Goal: Transaction & Acquisition: Purchase product/service

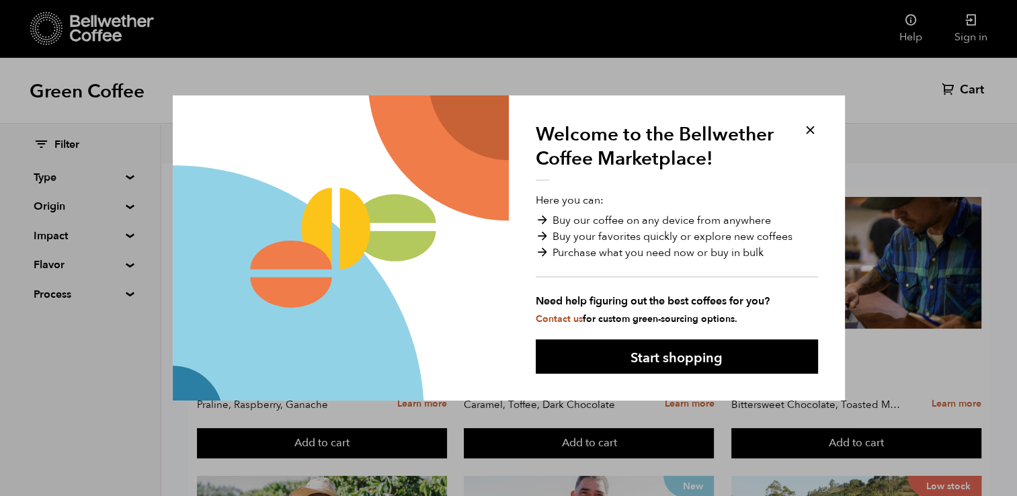
scroll to position [164, 0]
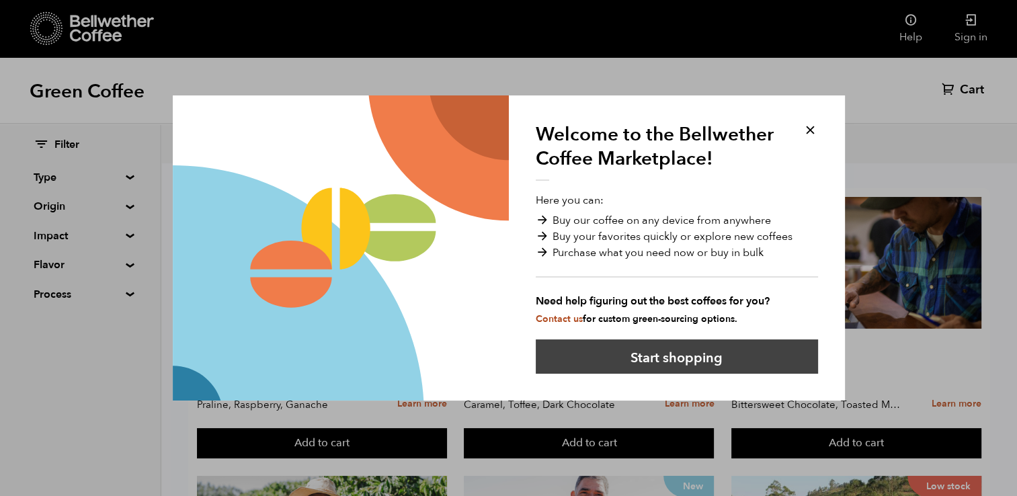
click at [724, 355] on button "Start shopping" at bounding box center [677, 356] width 282 height 34
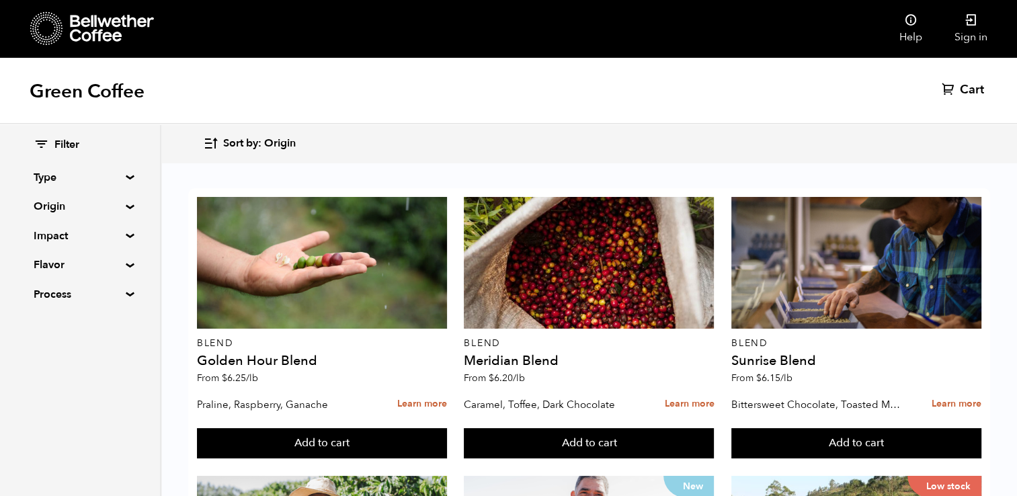
scroll to position [1212, 0]
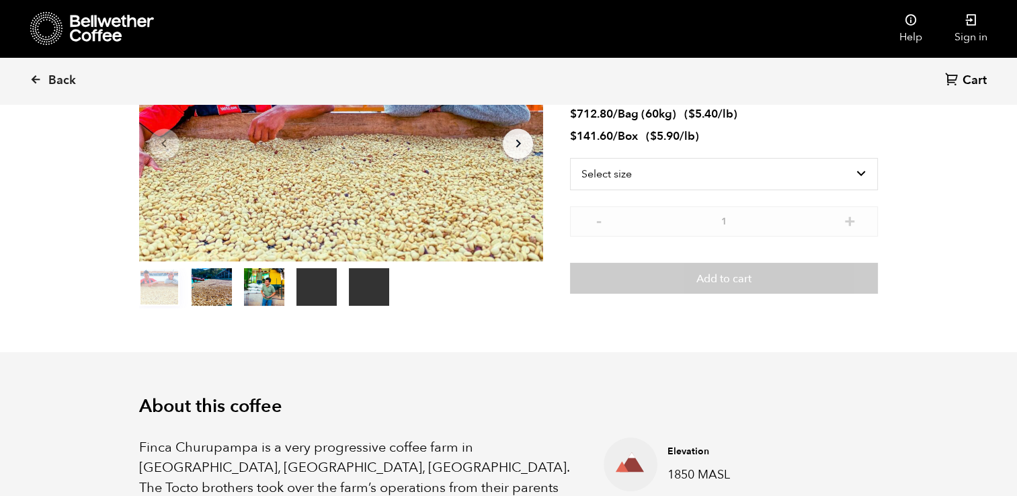
scroll to position [175, 0]
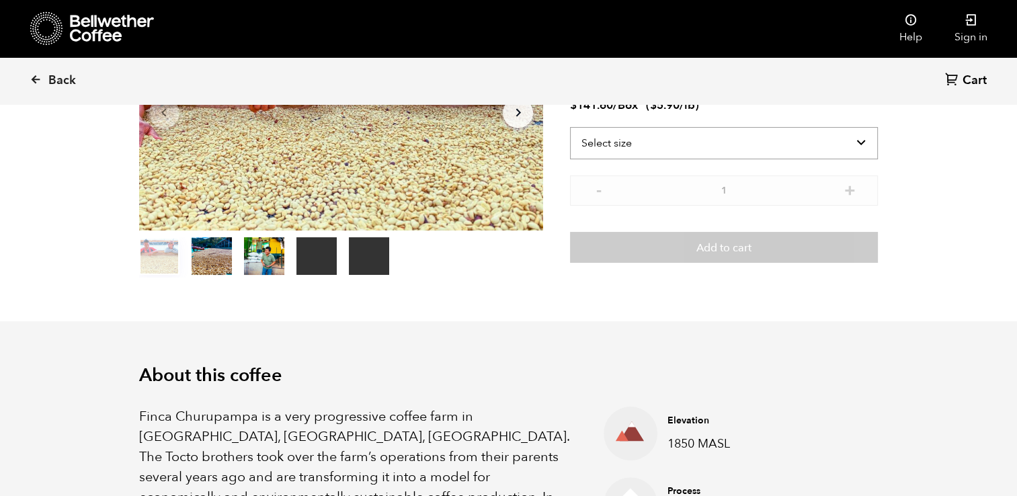
click at [857, 141] on select "Select size Bag (60kg) (132 lbs) Box (24 lbs)" at bounding box center [724, 143] width 308 height 32
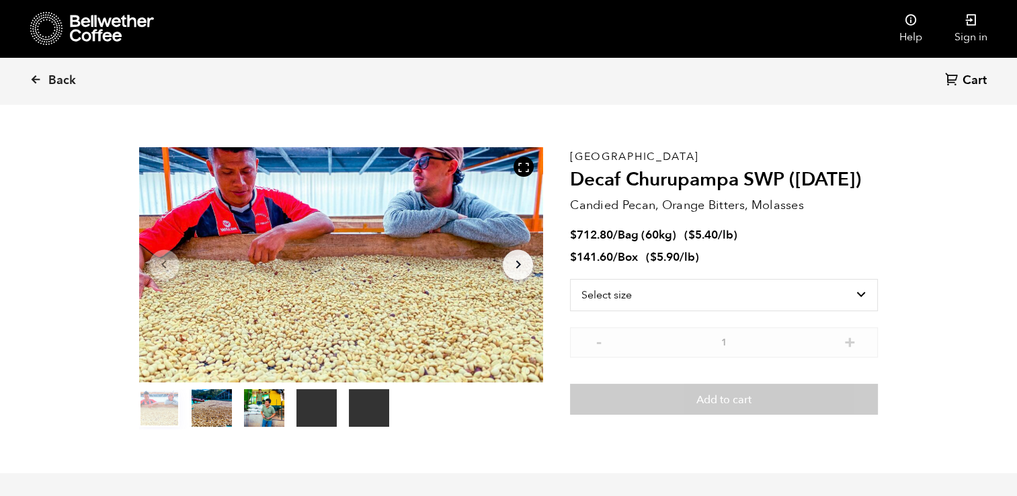
scroll to position [0, 0]
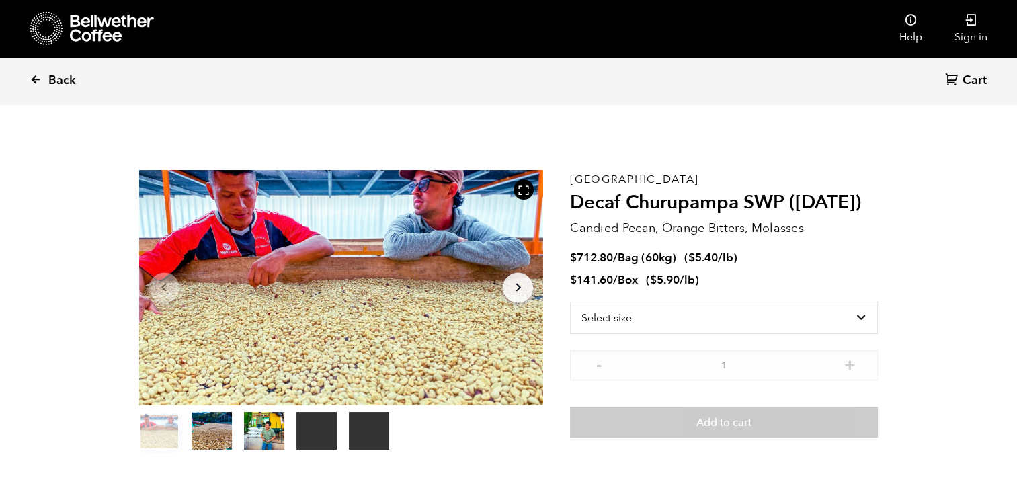
click at [48, 79] on span "Back" at bounding box center [62, 81] width 28 height 16
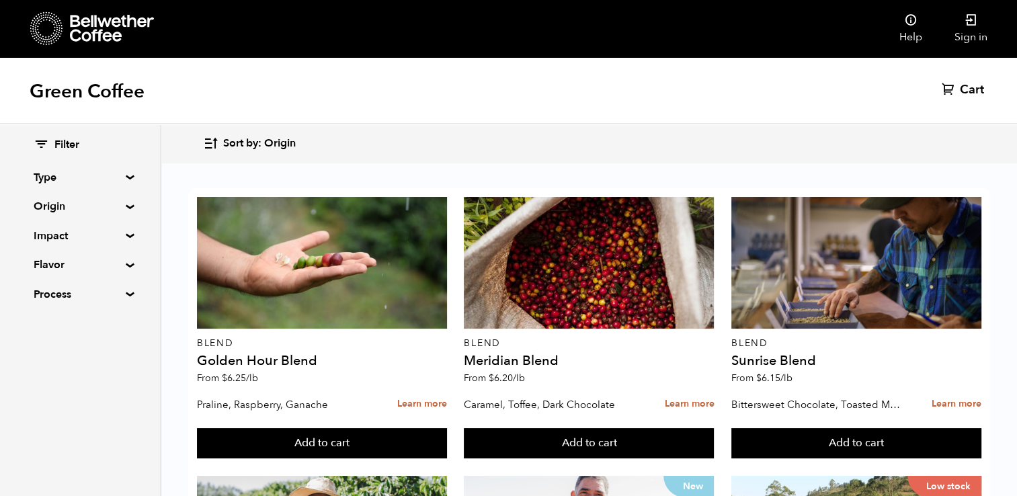
scroll to position [222, 0]
click at [125, 173] on div "Filter Type Blend Single Origin Decaf Seasonal Year Round Origin Blend Brazil B…" at bounding box center [80, 220] width 160 height 192
click at [126, 179] on summary "Type" at bounding box center [80, 177] width 93 height 16
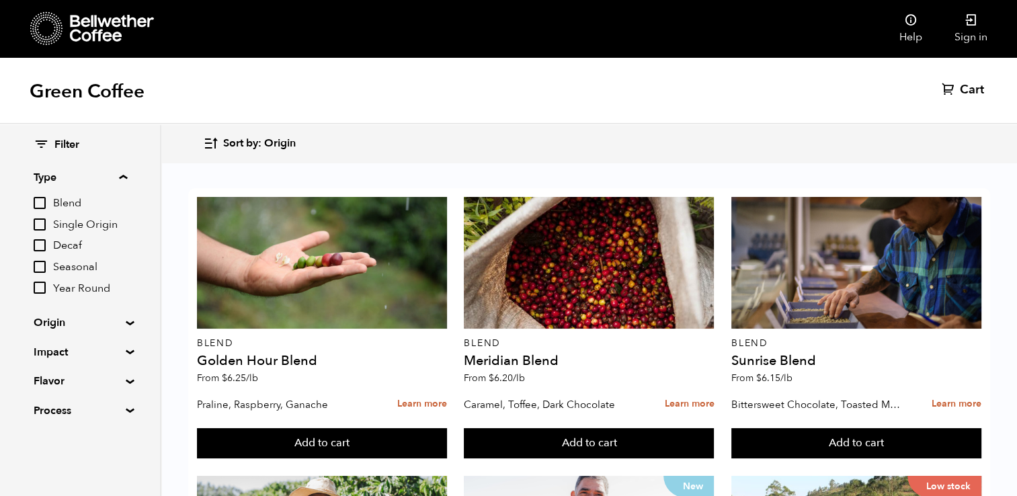
click at [40, 293] on input "Year Round" at bounding box center [40, 288] width 12 height 12
checkbox input "true"
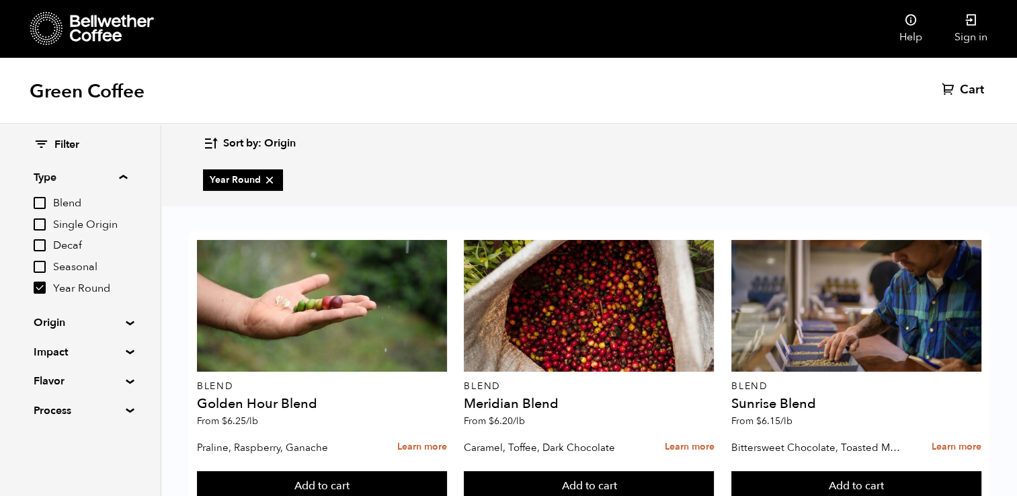
scroll to position [257, 0]
click at [38, 246] on input "Decaf" at bounding box center [40, 245] width 12 height 12
click at [35, 241] on input "Decaf" at bounding box center [40, 245] width 12 height 12
checkbox input "false"
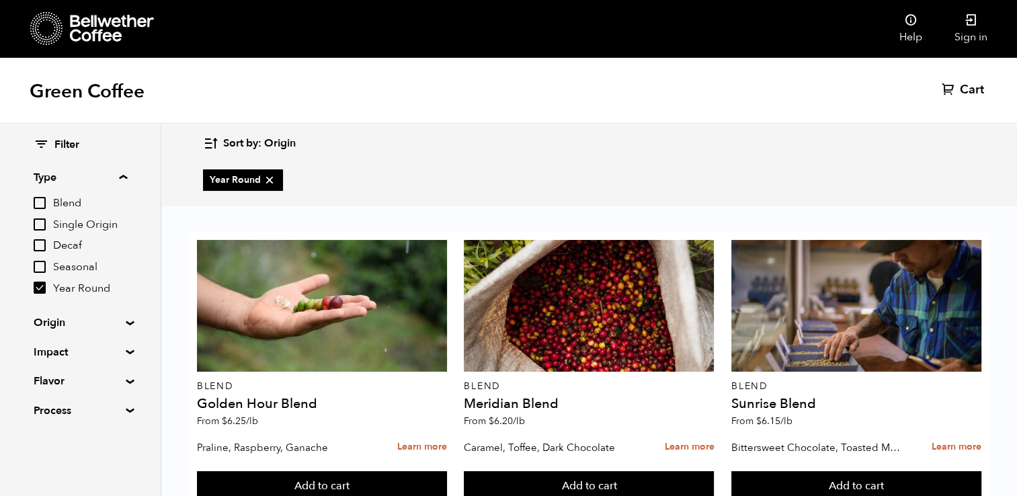
click at [43, 295] on label "Year Round" at bounding box center [80, 288] width 93 height 16
click at [0, 0] on input "Year Round" at bounding box center [0, 0] width 0 height 0
checkbox input "false"
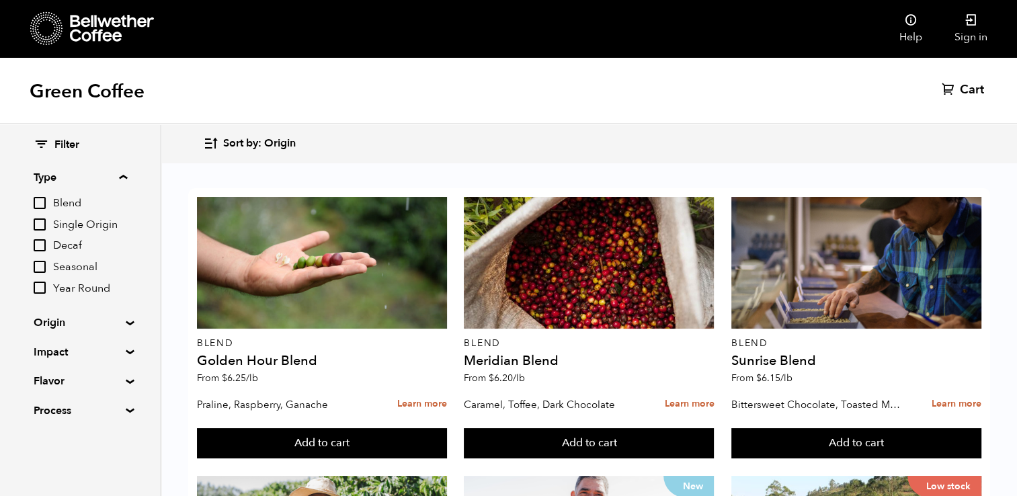
click at [39, 265] on input "Seasonal" at bounding box center [40, 267] width 12 height 12
checkbox input "true"
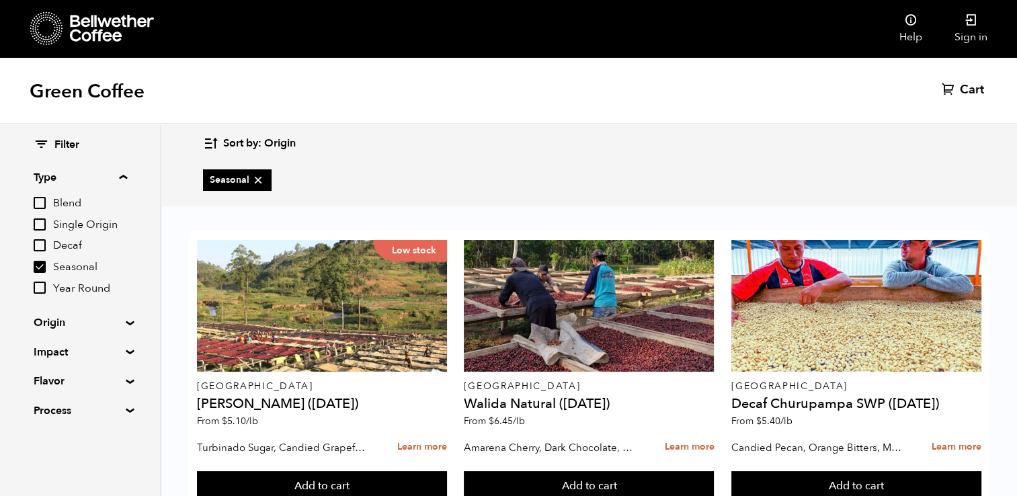
scroll to position [326, 0]
drag, startPoint x: 39, startPoint y: 265, endPoint x: 207, endPoint y: 280, distance: 168.7
click at [207, 57] on div "Welcome to the Bellwether Coffee Marketplace! Here you can: Buy our coffee on a…" at bounding box center [508, 57] width 1017 height 0
click at [125, 379] on summary "Flavor" at bounding box center [80, 381] width 93 height 16
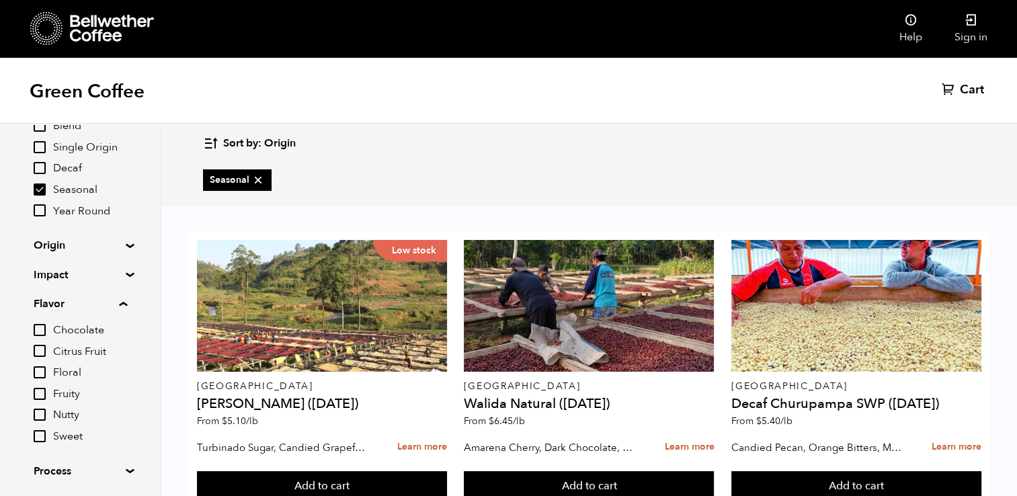
scroll to position [81, 0]
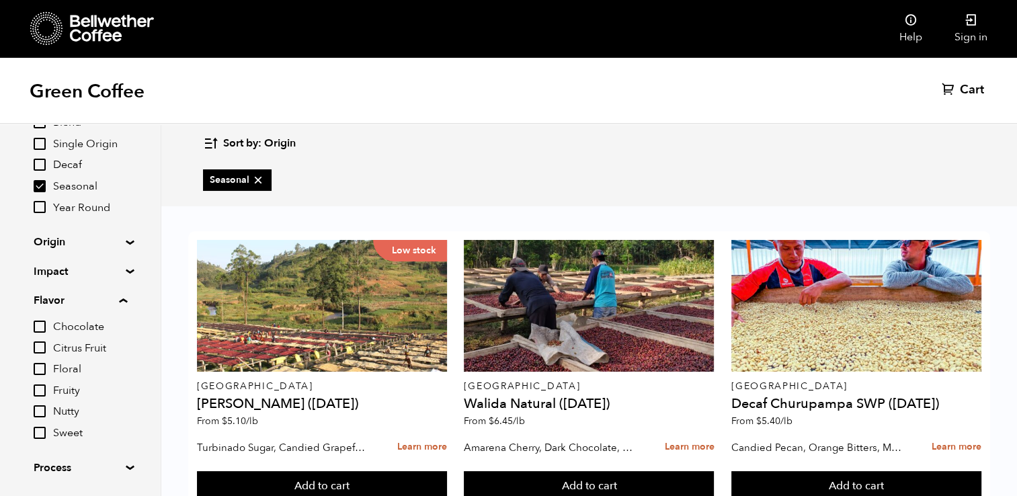
click at [41, 415] on input "Nutty" at bounding box center [40, 411] width 12 height 12
checkbox input "true"
click at [43, 321] on input "Chocolate" at bounding box center [40, 327] width 12 height 12
checkbox input "true"
click at [40, 345] on input "Citrus Fruit" at bounding box center [40, 347] width 12 height 12
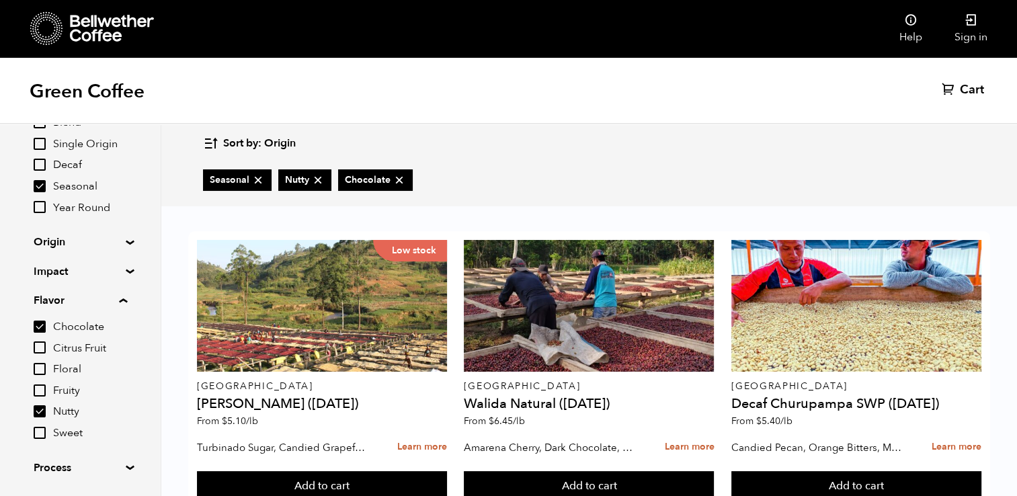
checkbox input "true"
click at [34, 433] on input "Sweet" at bounding box center [40, 433] width 12 height 12
checkbox input "true"
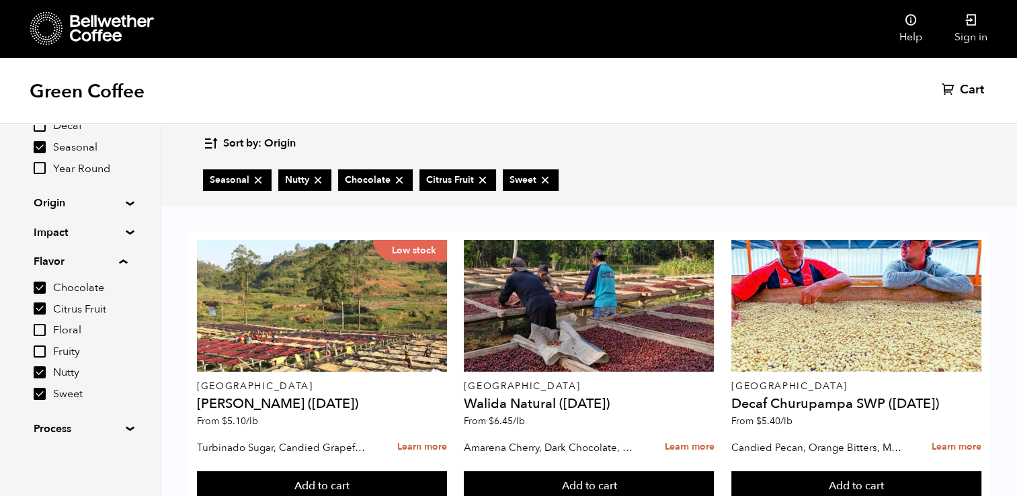
click at [133, 377] on div "Filter Type Blend Single Origin Decaf Seasonal Year Round Origin Blend Brazil B…" at bounding box center [80, 227] width 160 height 445
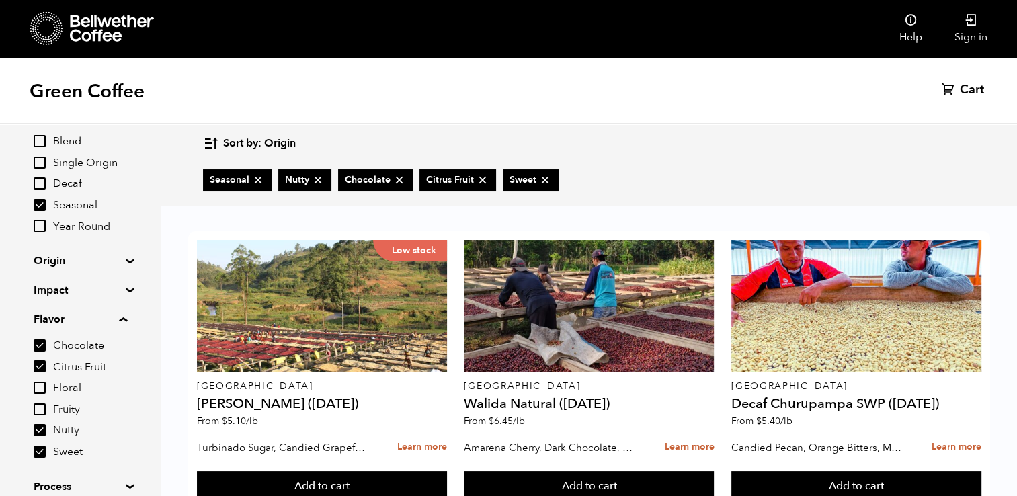
scroll to position [48, 0]
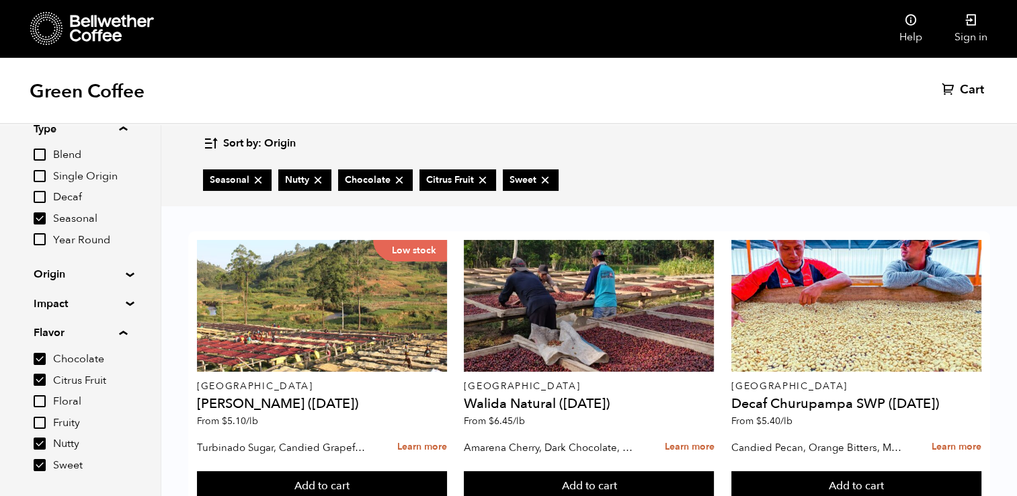
click at [43, 217] on input "Seasonal" at bounding box center [40, 218] width 12 height 12
checkbox input "false"
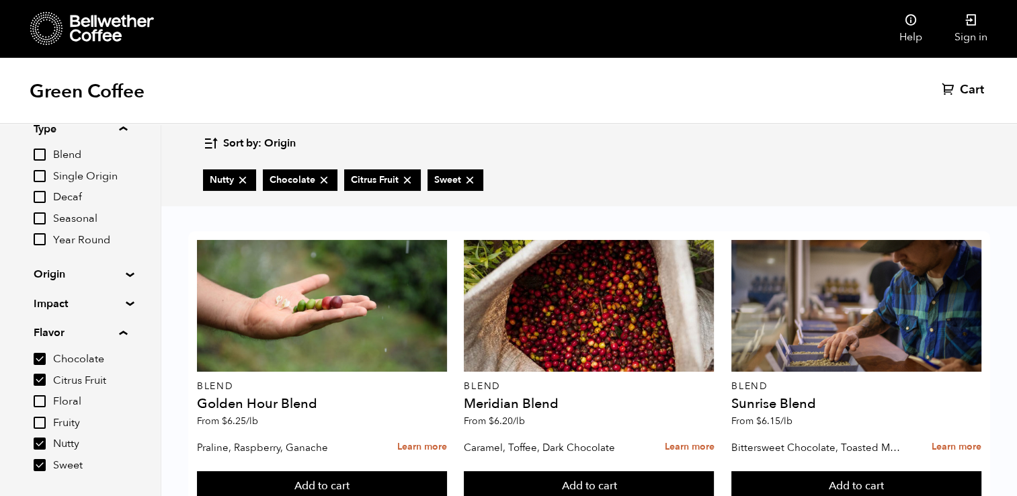
scroll to position [371, 0]
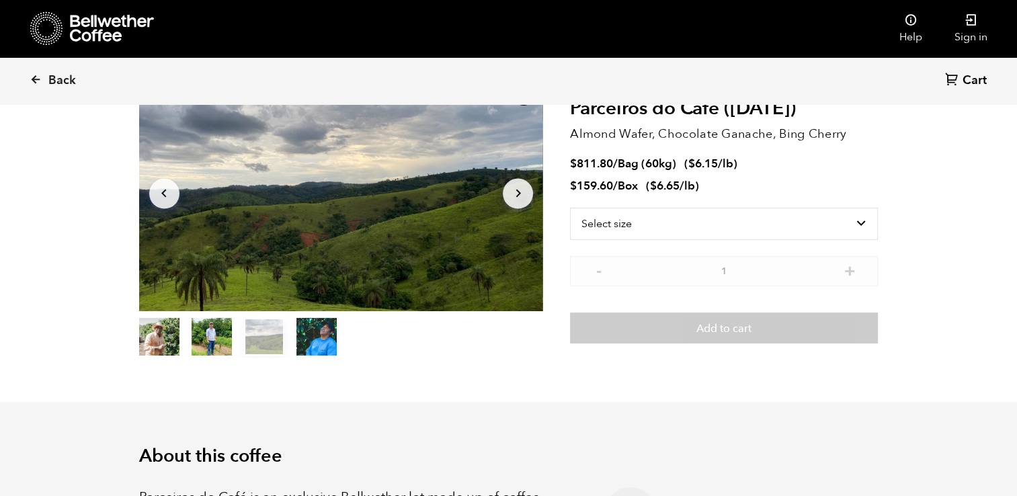
scroll to position [104, 0]
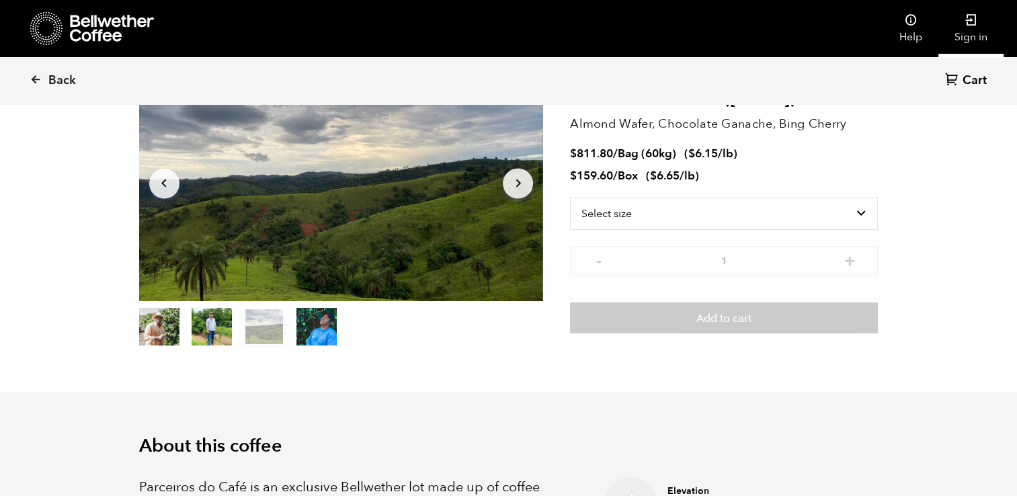
click at [966, 30] on link "Sign in" at bounding box center [970, 28] width 65 height 57
